Goal: Find specific page/section

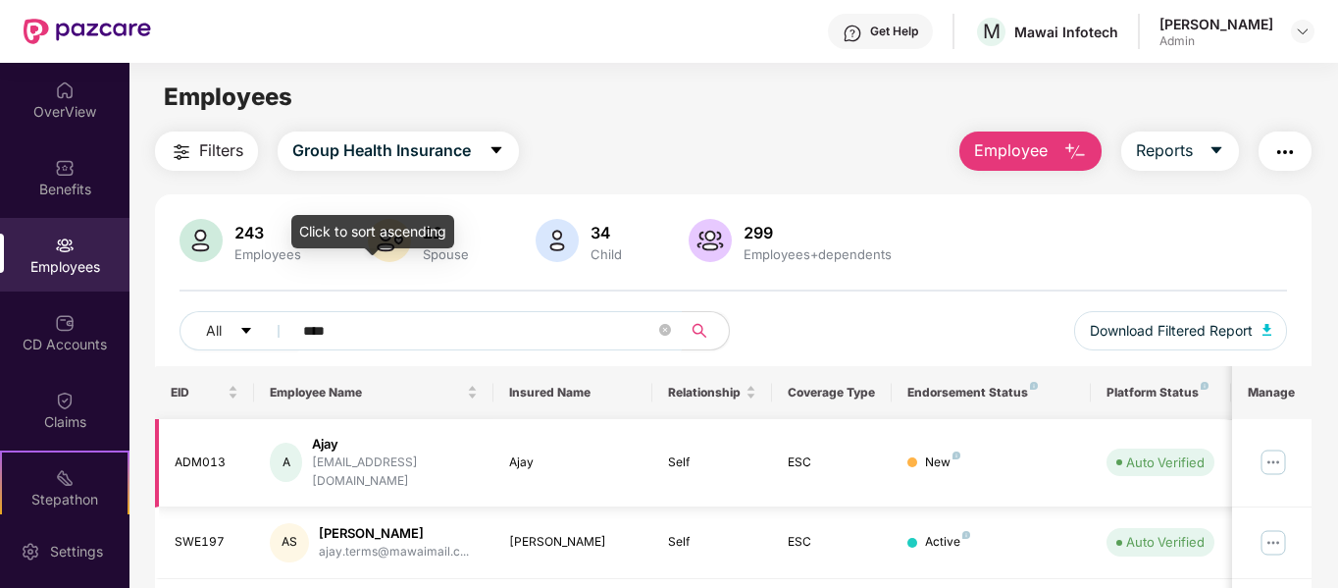
scroll to position [117, 0]
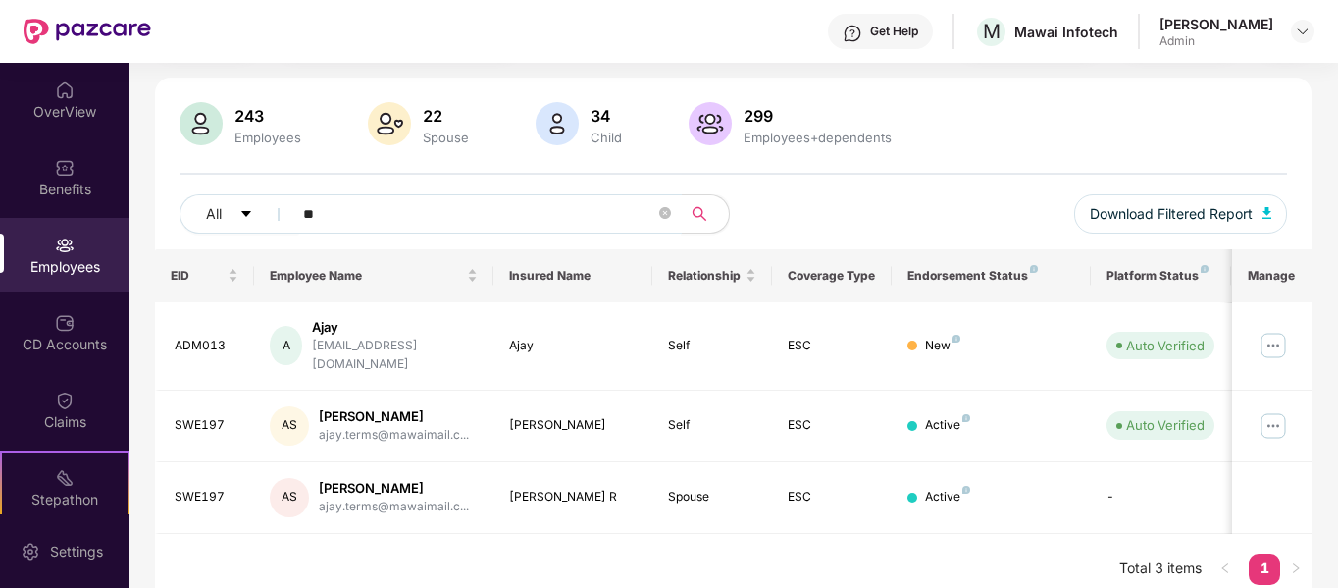
type input "*"
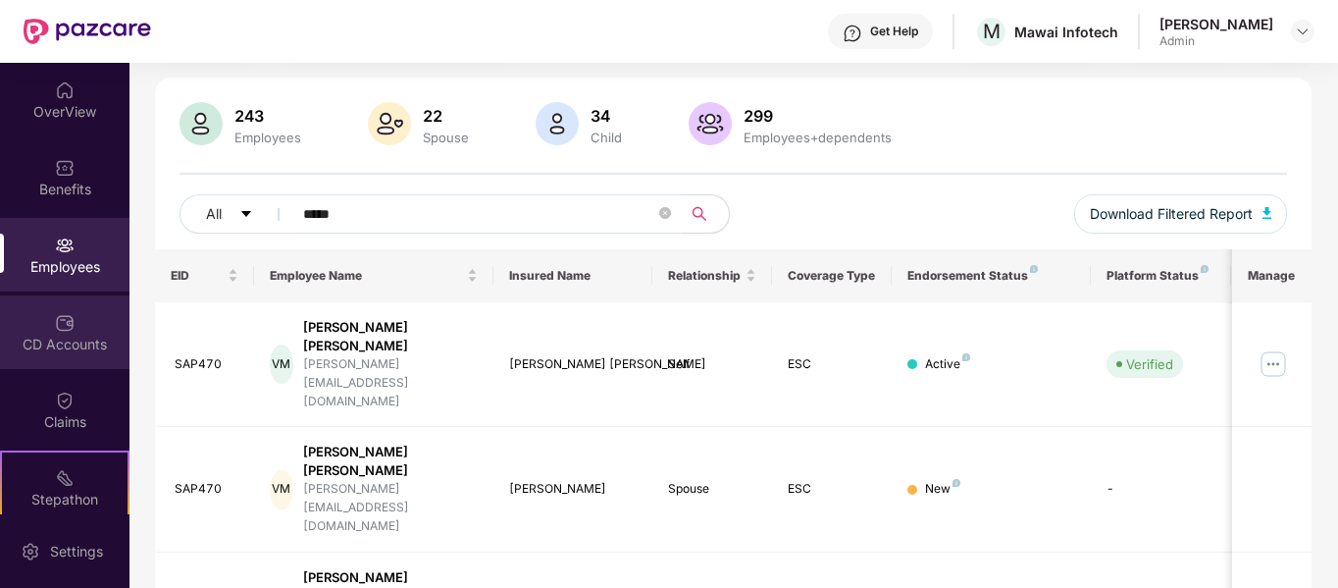
type input "*****"
click at [44, 344] on div "CD Accounts" at bounding box center [64, 344] width 129 height 20
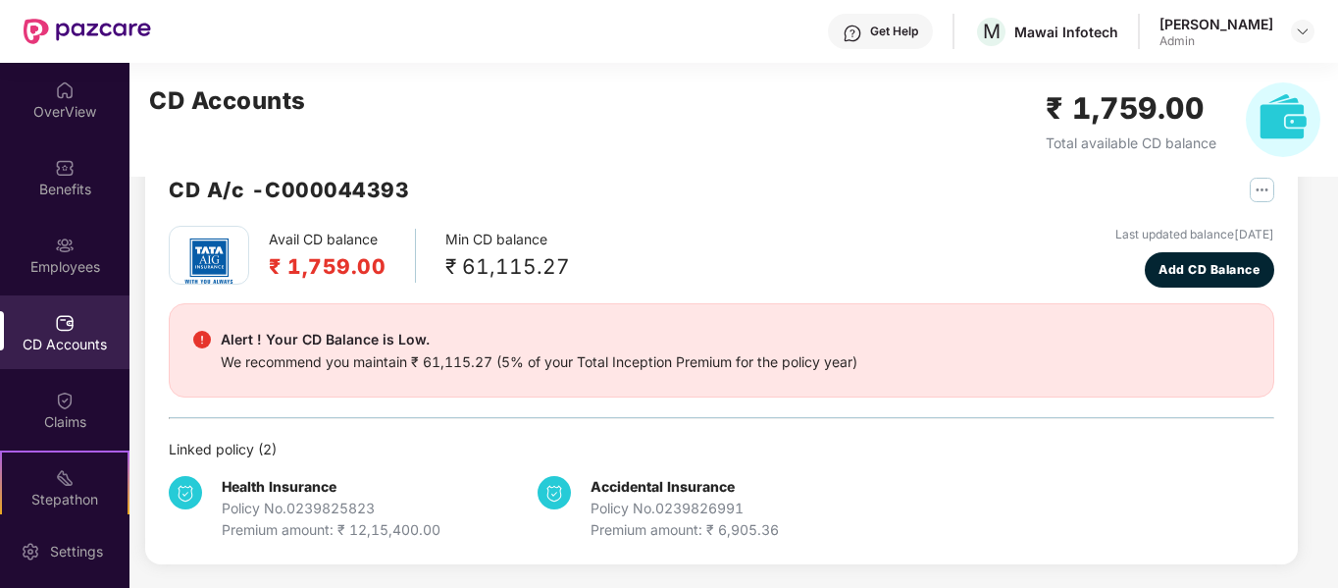
scroll to position [50, 0]
click at [67, 260] on div "Employees" at bounding box center [64, 267] width 129 height 20
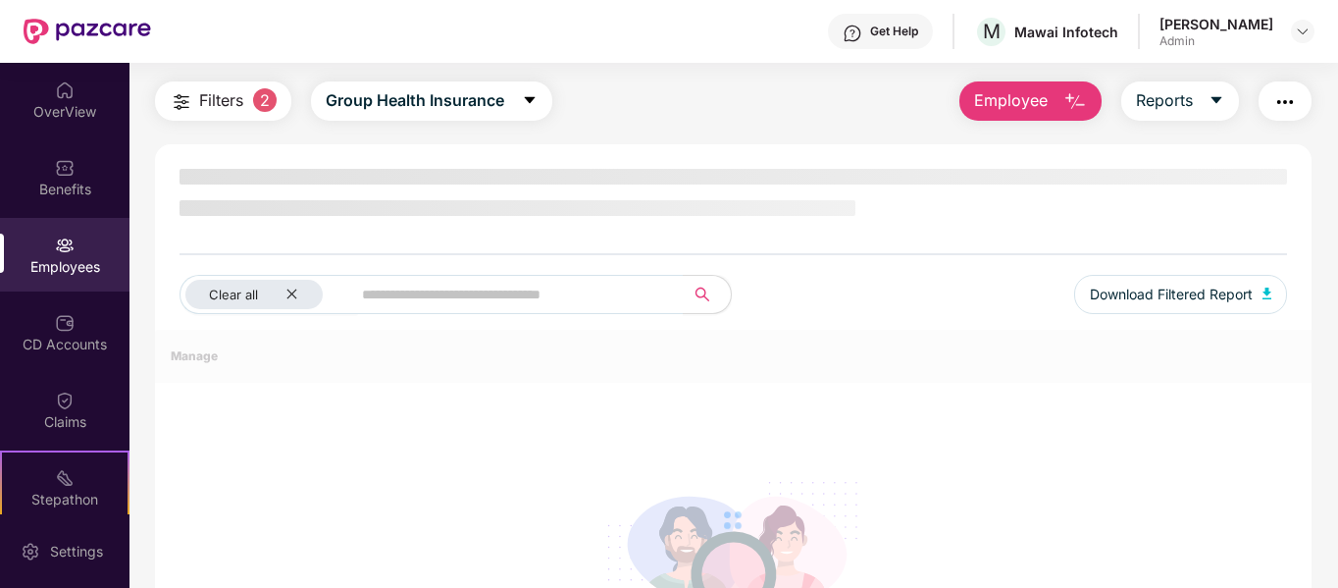
scroll to position [117, 0]
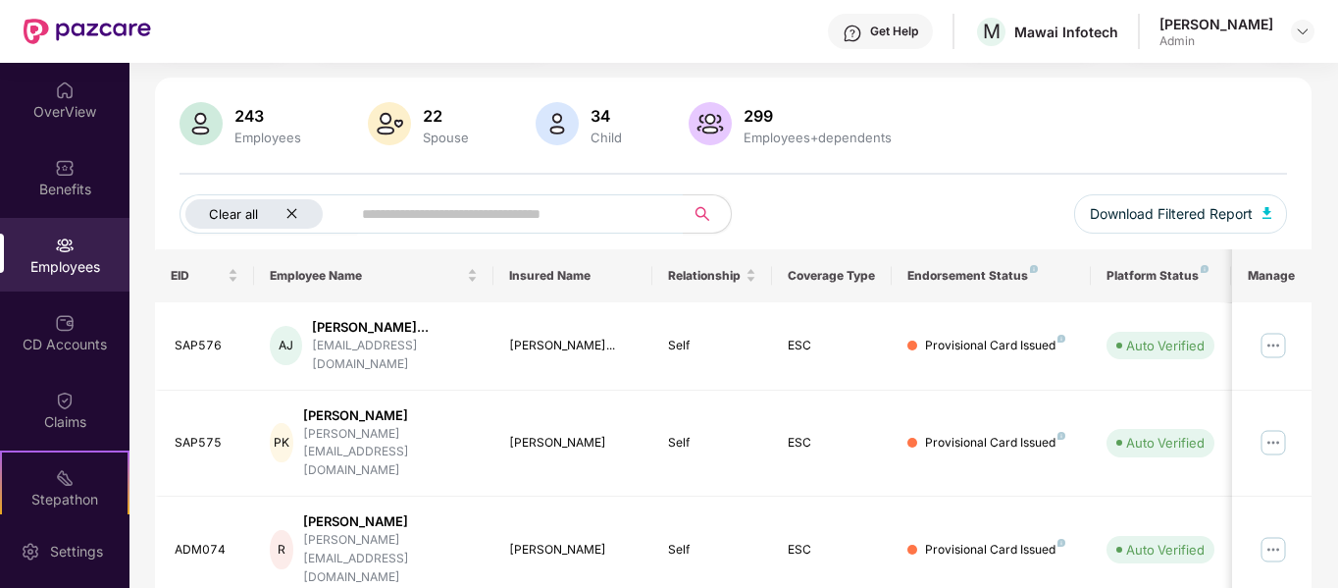
click at [287, 212] on icon "close" at bounding box center [291, 213] width 13 height 13
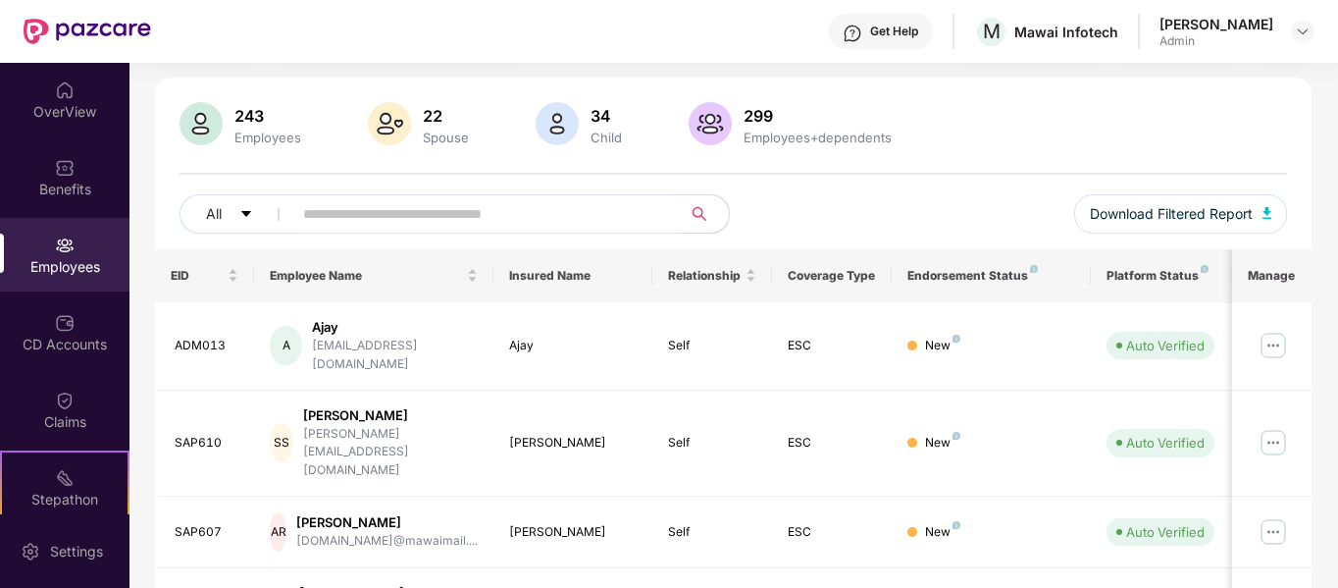
click at [415, 206] on input "text" at bounding box center [479, 213] width 352 height 29
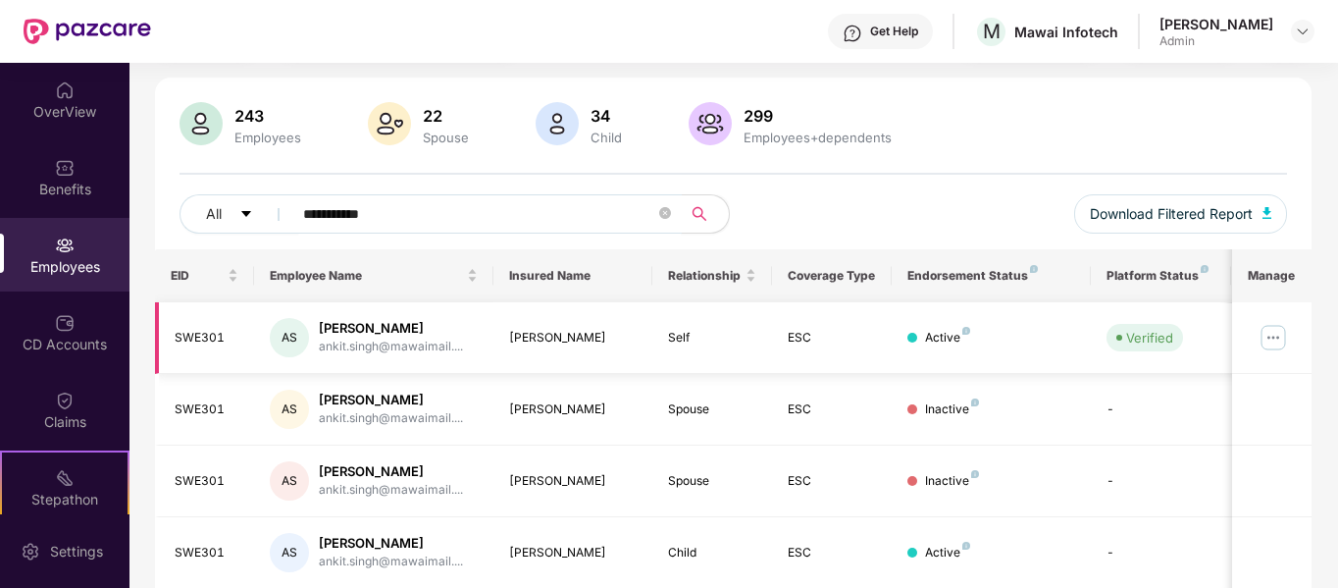
type input "**********"
click at [1265, 339] on img at bounding box center [1272, 337] width 31 height 31
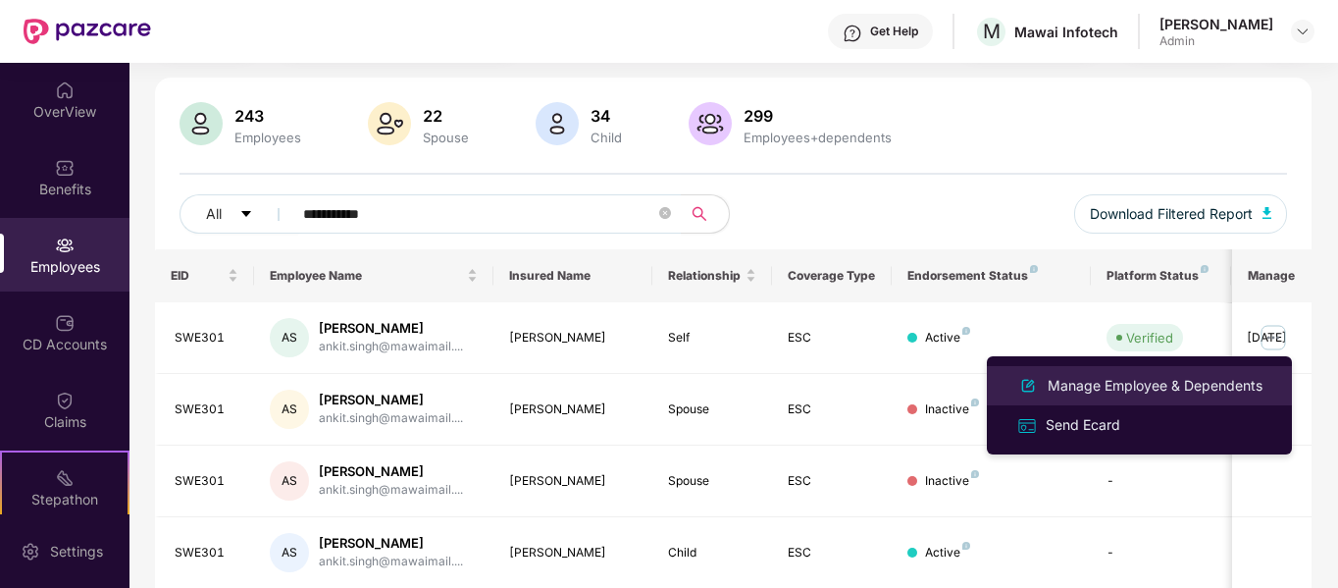
click at [1171, 384] on div "Manage Employee & Dependents" at bounding box center [1155, 386] width 223 height 22
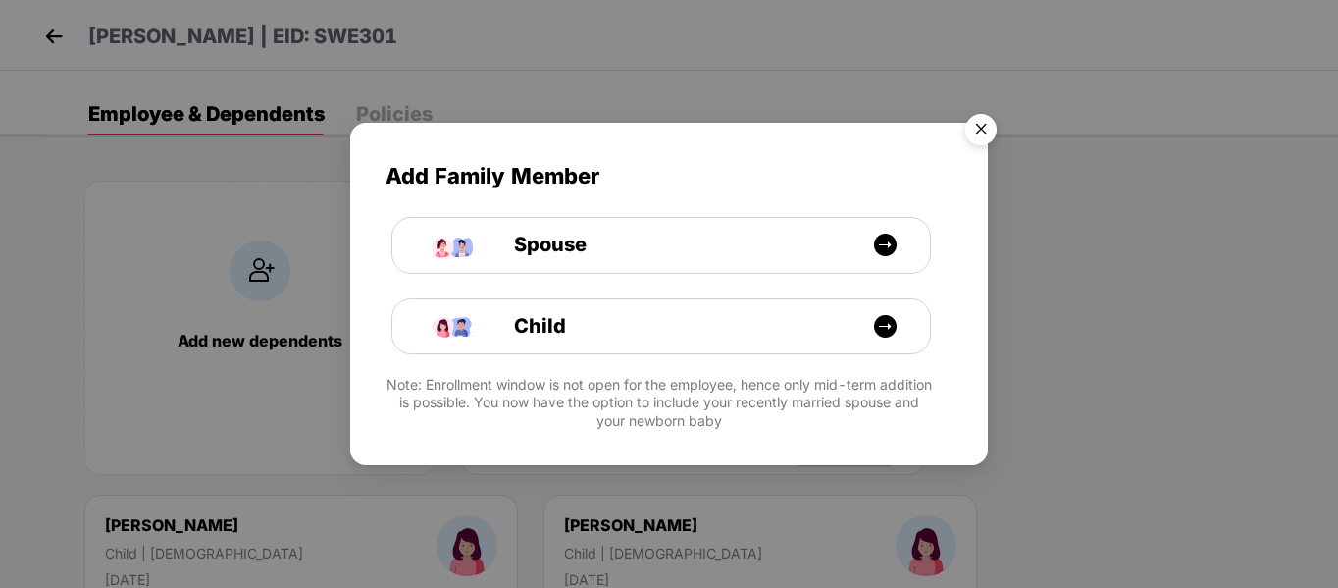
click at [980, 128] on img "Close" at bounding box center [980, 132] width 55 height 55
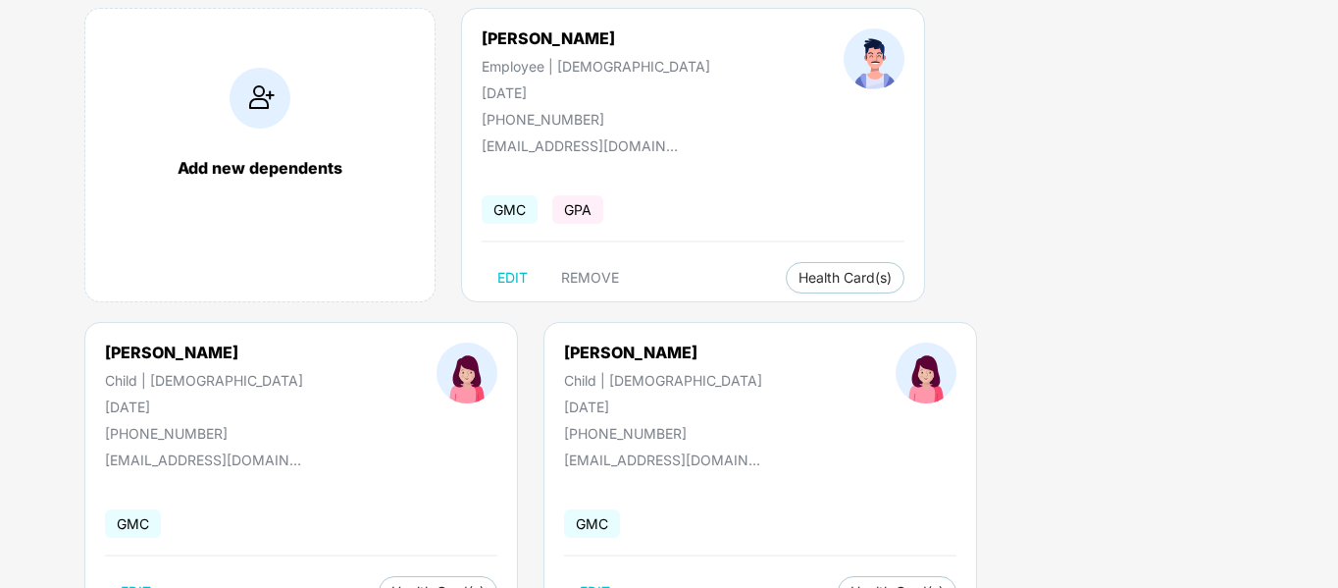
scroll to position [0, 0]
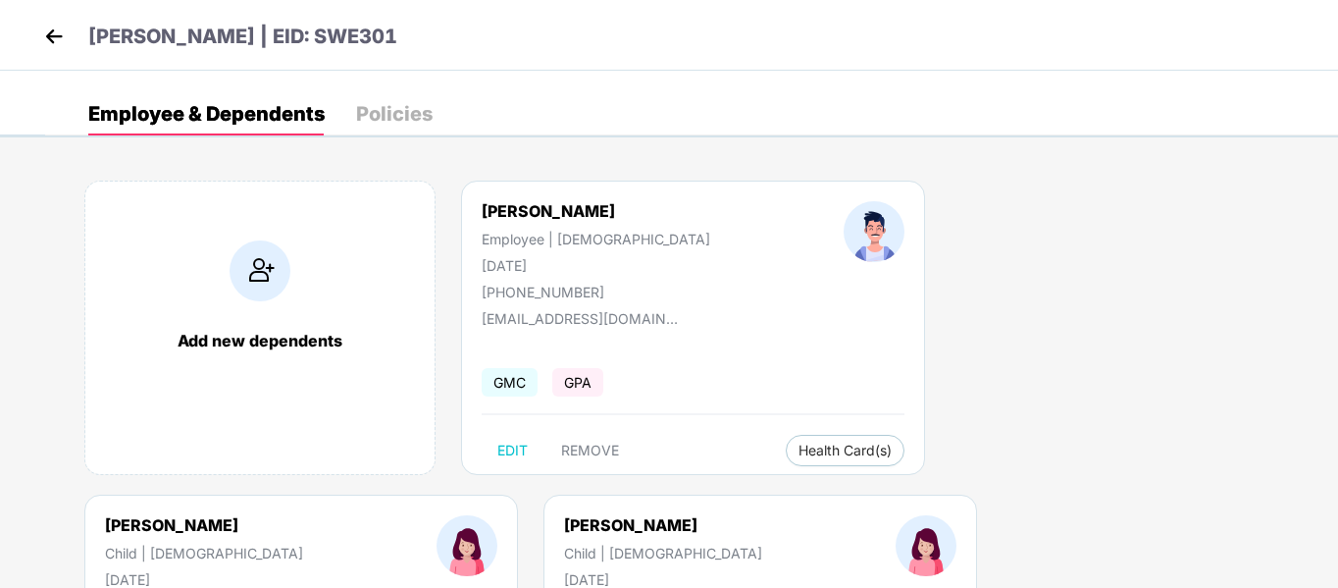
click at [61, 35] on img at bounding box center [53, 36] width 29 height 29
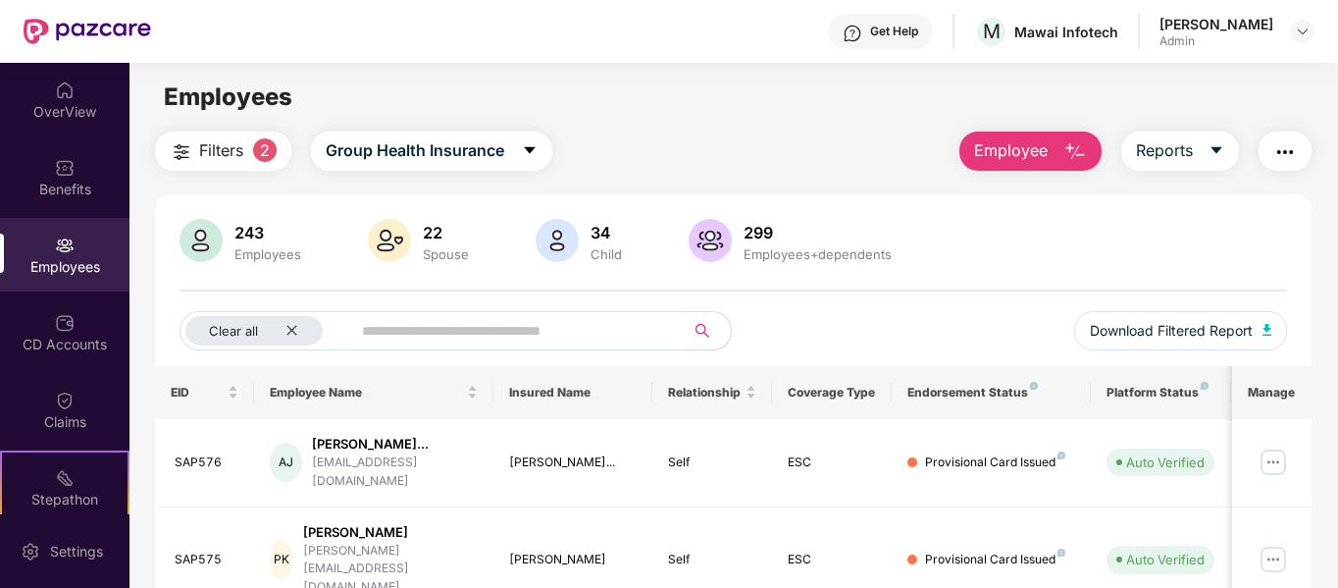
click at [536, 337] on input "text" at bounding box center [510, 330] width 296 height 29
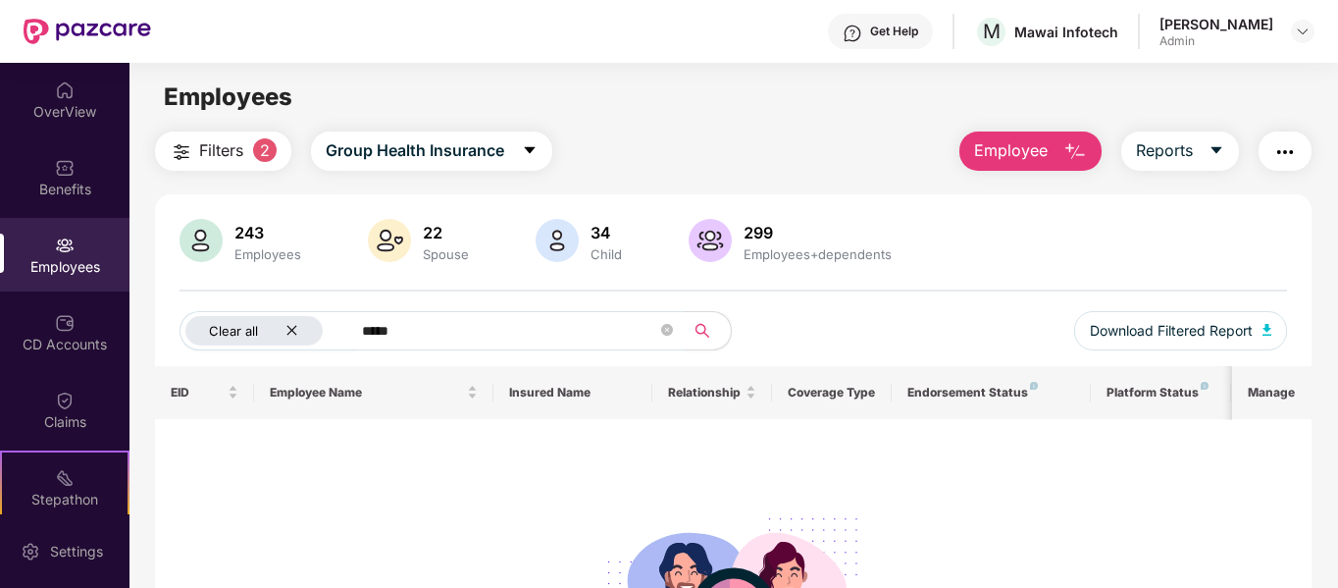
type input "*****"
click at [294, 331] on icon "close" at bounding box center [291, 330] width 13 height 13
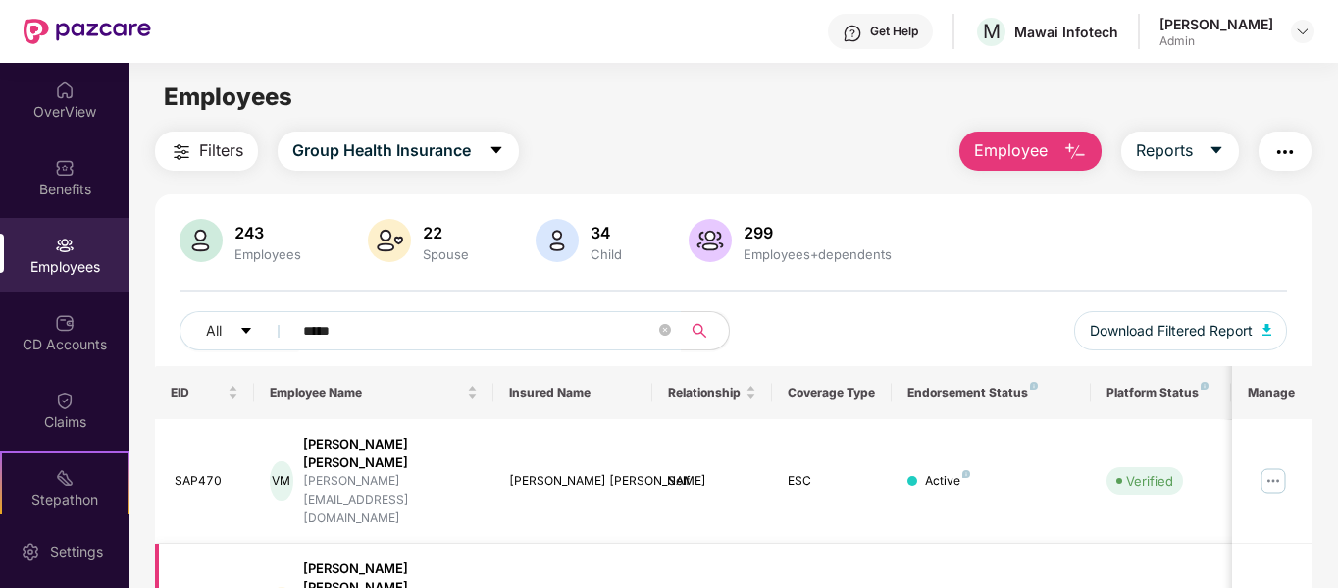
scroll to position [117, 0]
